Goal: Information Seeking & Learning: Learn about a topic

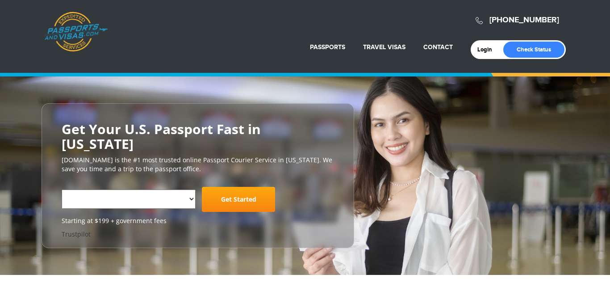
select select "**********"
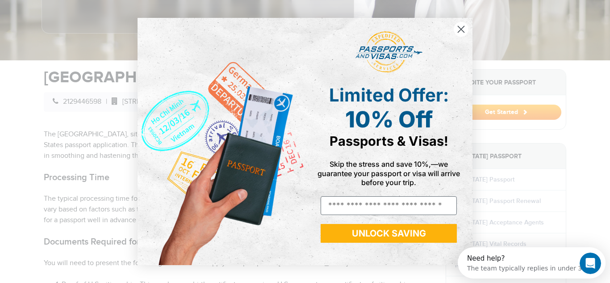
click at [457, 26] on circle "Close dialog" at bounding box center [461, 29] width 15 height 15
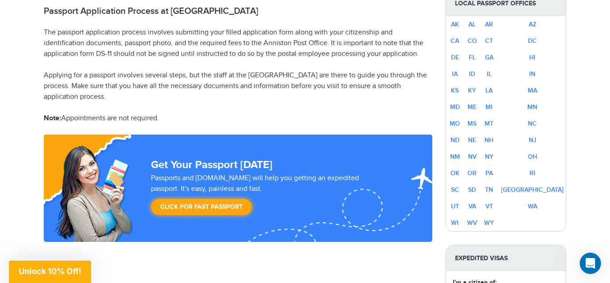
scroll to position [571, 0]
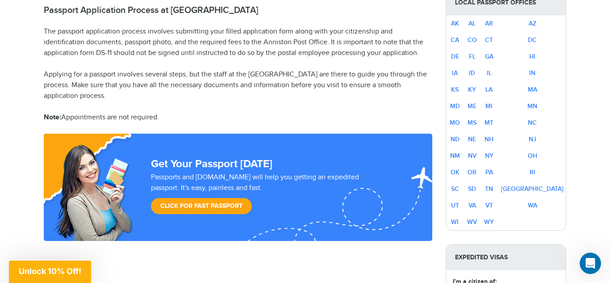
click at [204, 198] on link "Click for Fast Passport" at bounding box center [201, 206] width 101 height 16
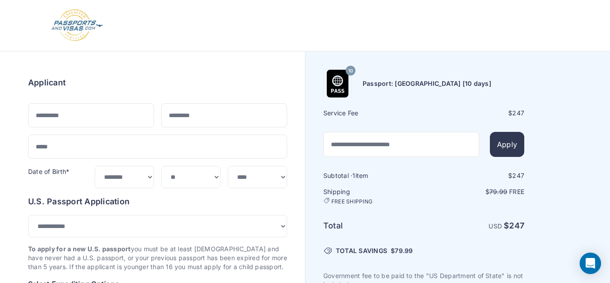
select select "***"
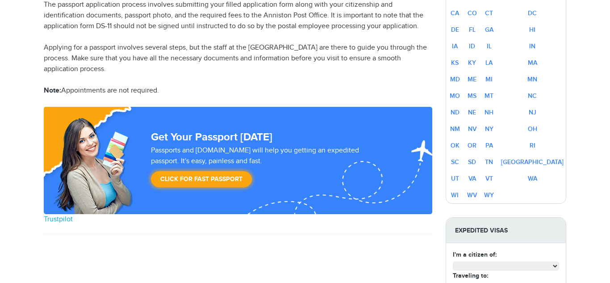
scroll to position [571, 0]
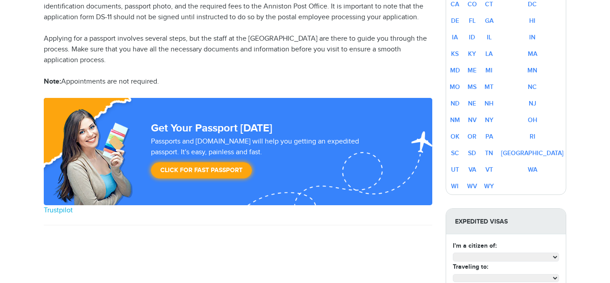
select select "**********"
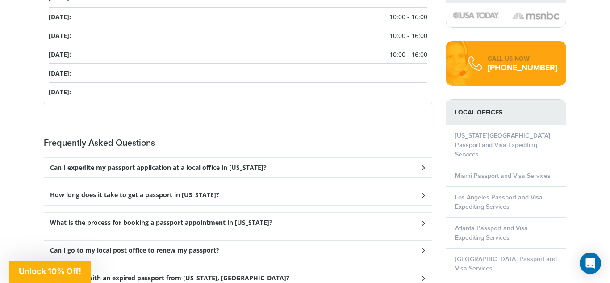
scroll to position [1143, 0]
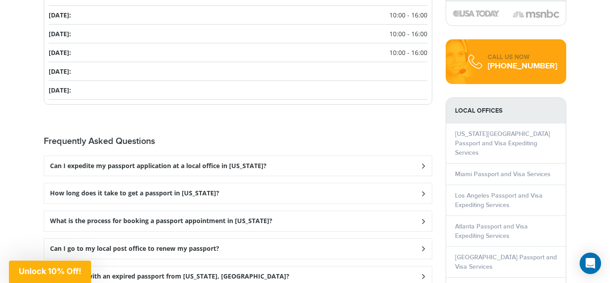
click at [74, 162] on h3 "Can I expedite my passport application at a local office in [US_STATE]?" at bounding box center [158, 166] width 217 height 8
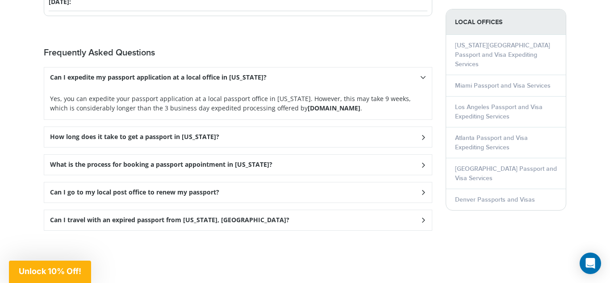
scroll to position [1232, 0]
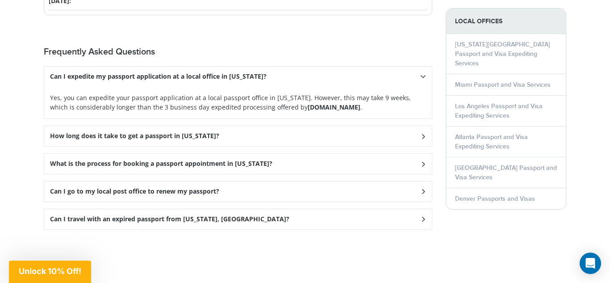
click at [78, 132] on h3 "How long does it take to get a passport in [US_STATE]?" at bounding box center [134, 136] width 169 height 8
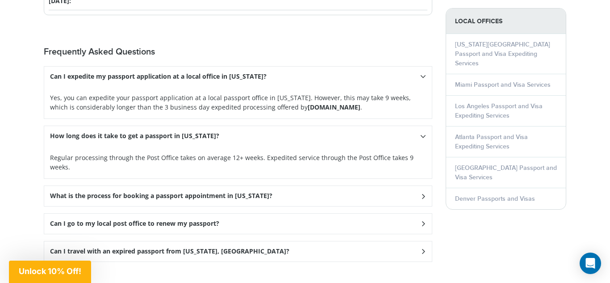
click at [60, 192] on h3 "What is the process for booking a passport appointment in [US_STATE]?" at bounding box center [161, 196] width 222 height 8
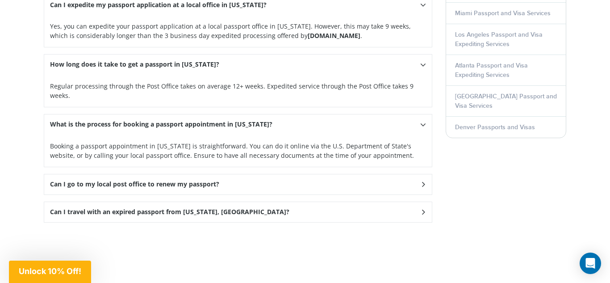
scroll to position [1321, 0]
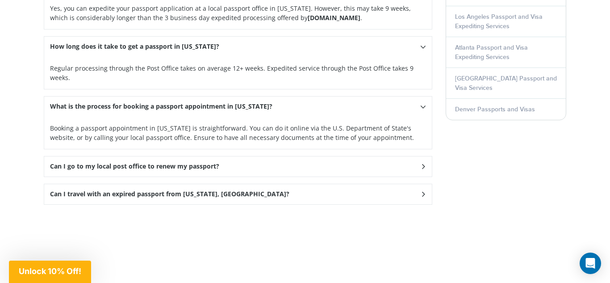
click at [120, 162] on h3 "Can I go to my local post office to renew my passport?" at bounding box center [134, 166] width 169 height 8
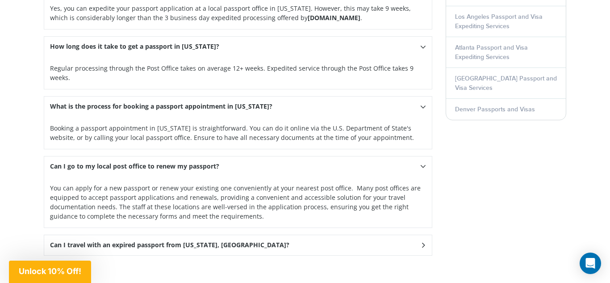
scroll to position [1339, 0]
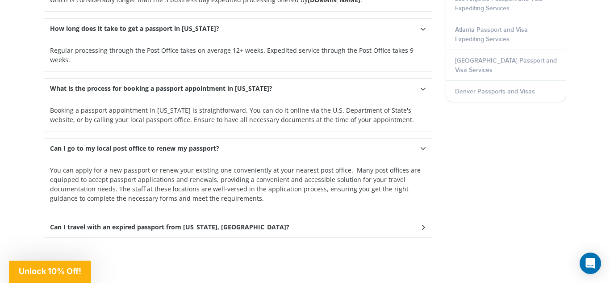
click at [75, 223] on h3 "Can I travel with an expired passport from [US_STATE], [GEOGRAPHIC_DATA]?" at bounding box center [169, 227] width 239 height 8
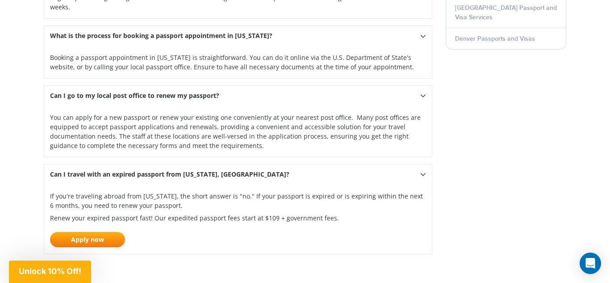
scroll to position [1393, 0]
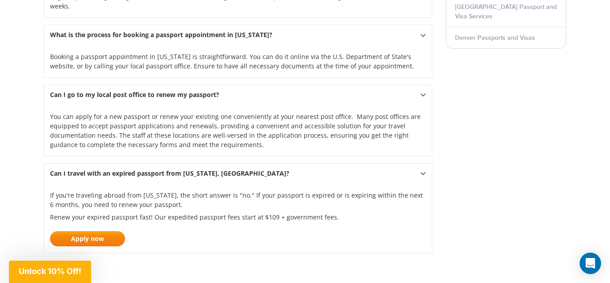
click at [100, 231] on link "Apply now" at bounding box center [87, 238] width 75 height 15
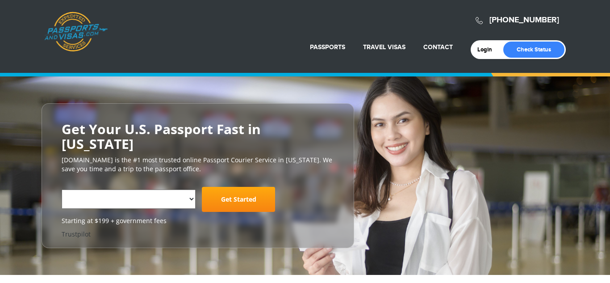
scroll to position [1330, 0]
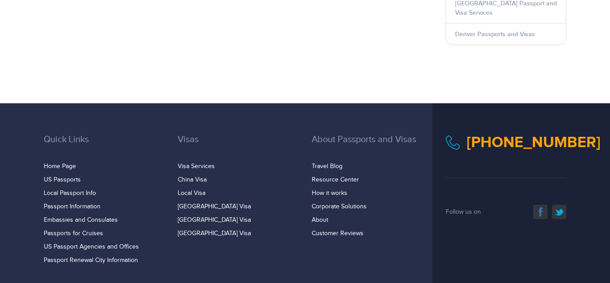
select select "**********"
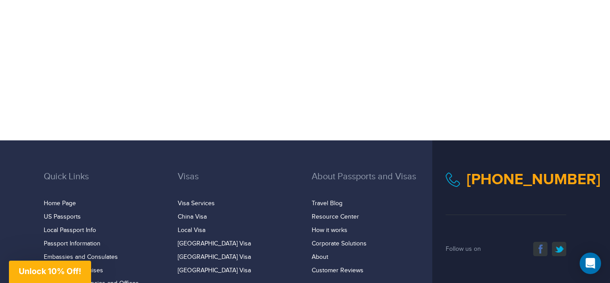
scroll to position [1532, 0]
